Goal: Task Accomplishment & Management: Manage account settings

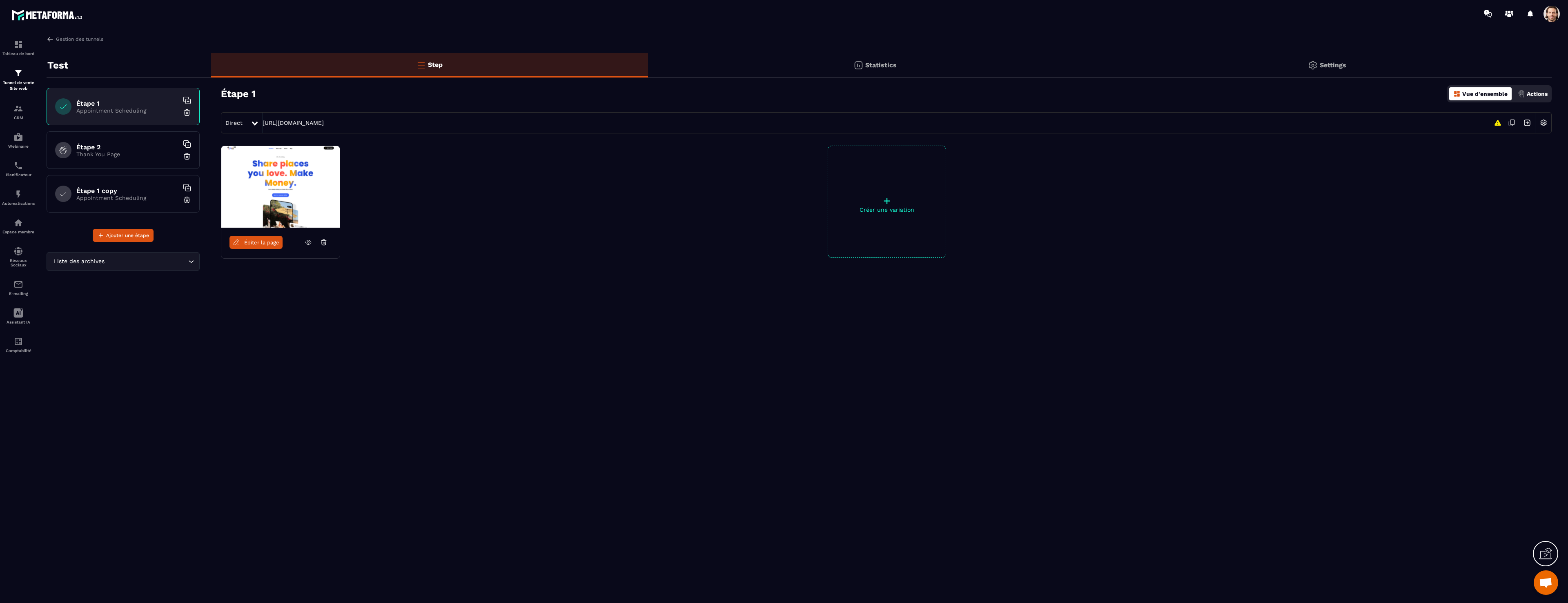
click at [1526, 122] on img at bounding box center [1527, 122] width 15 height 15
click at [51, 39] on img at bounding box center [50, 39] width 7 height 7
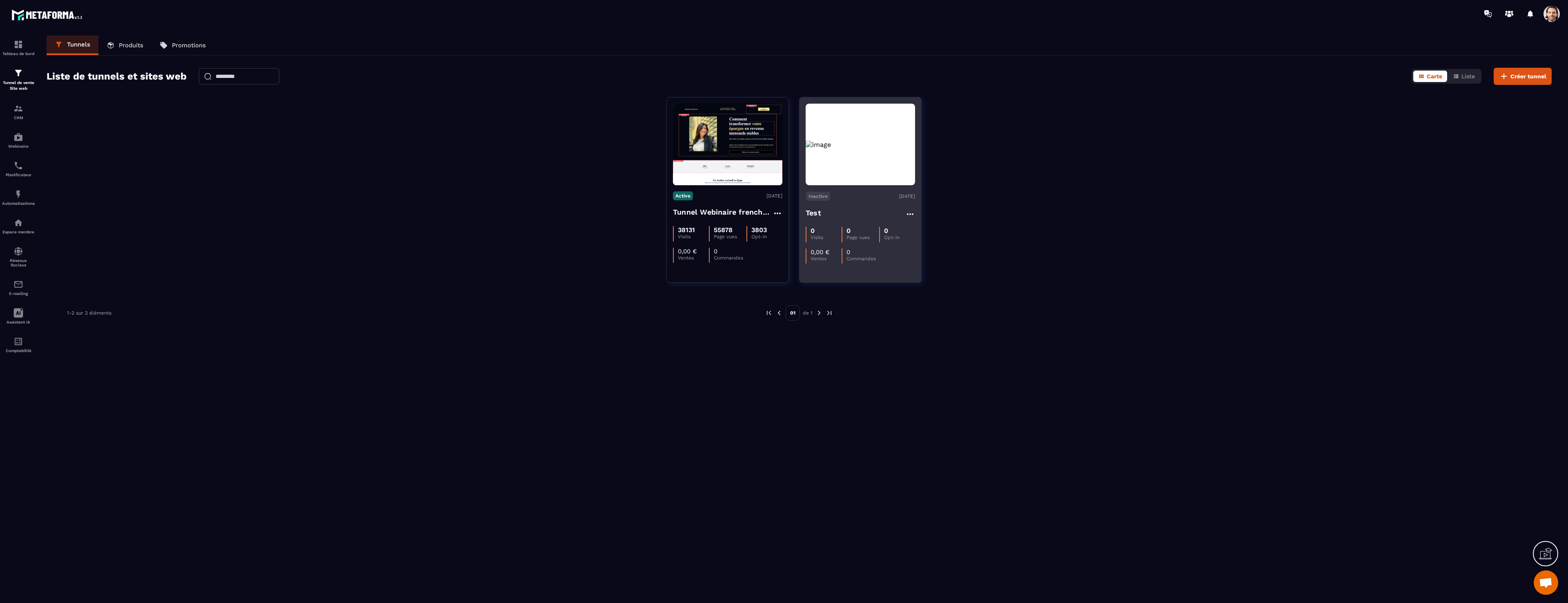
click at [821, 197] on p "Inactive" at bounding box center [818, 197] width 25 height 10
click at [831, 207] on p "Activer" at bounding box center [823, 211] width 29 height 10
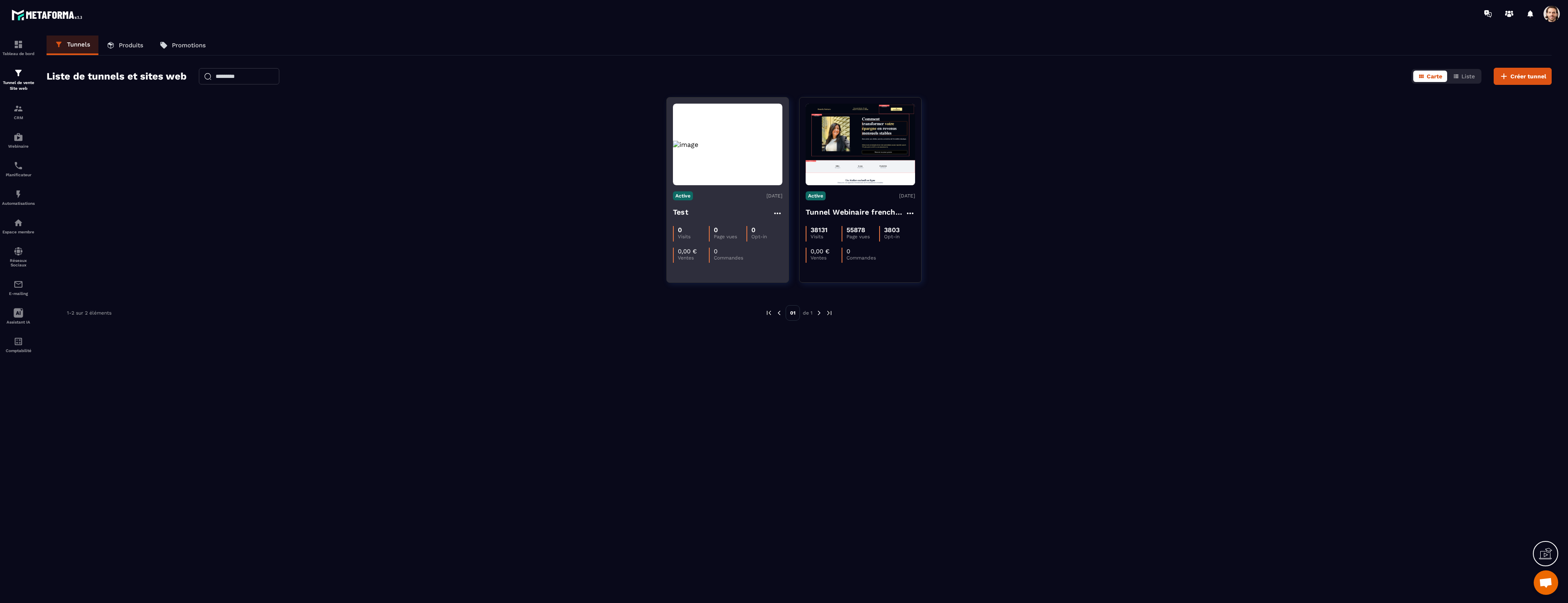
click at [735, 148] on img at bounding box center [728, 144] width 110 height 8
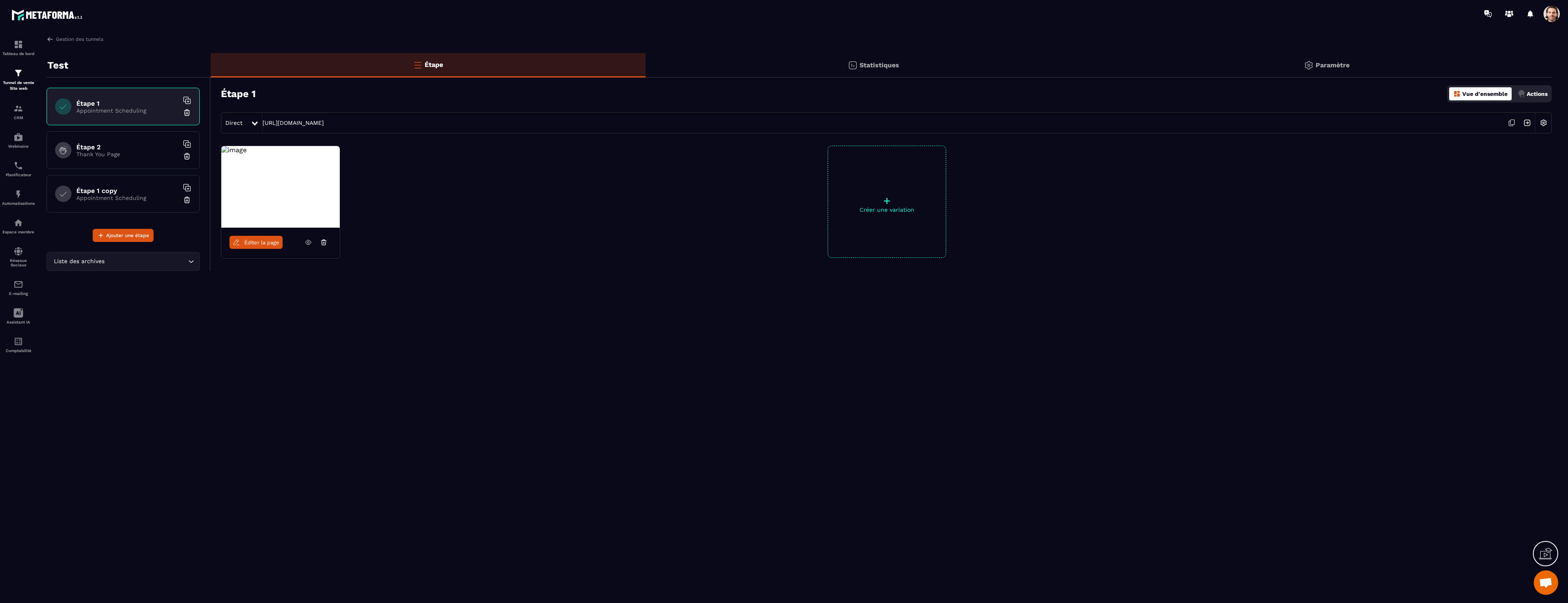
click at [1527, 122] on img at bounding box center [1527, 122] width 15 height 15
click at [256, 240] on span "Éditer la page" at bounding box center [262, 243] width 35 height 6
